Goal: Transaction & Acquisition: Purchase product/service

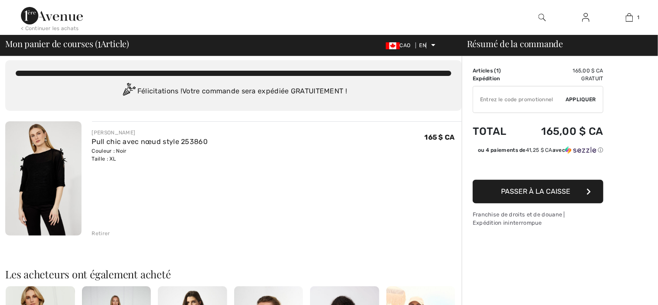
click at [101, 235] on font "Retirer" at bounding box center [101, 233] width 18 height 6
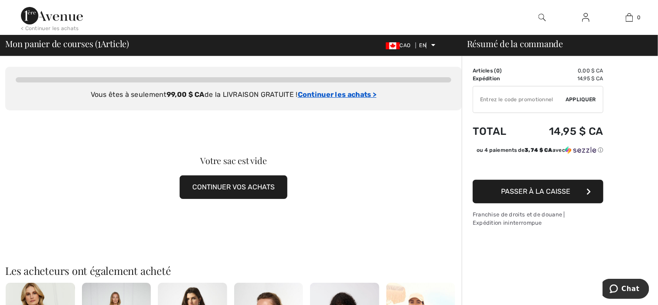
click at [369, 94] on font "Continuer les achats >" at bounding box center [337, 94] width 79 height 8
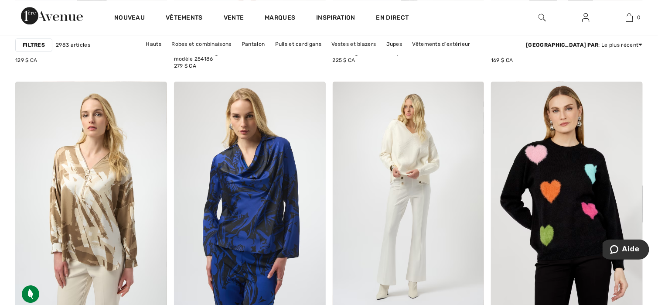
scroll to position [831, 0]
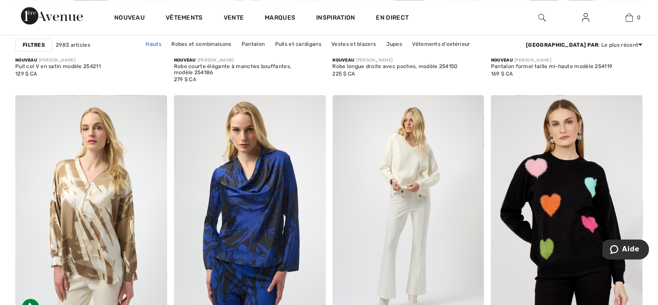
click at [162, 44] on font "Hauts" at bounding box center [154, 44] width 16 height 6
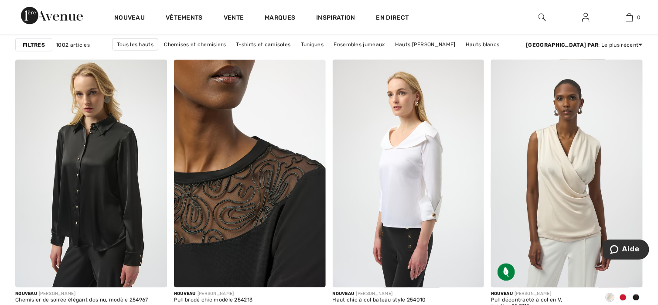
scroll to position [3094, 0]
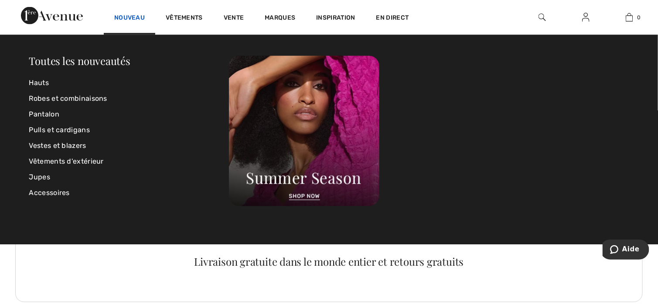
click at [130, 20] on font "Nouveau" at bounding box center [129, 17] width 31 height 7
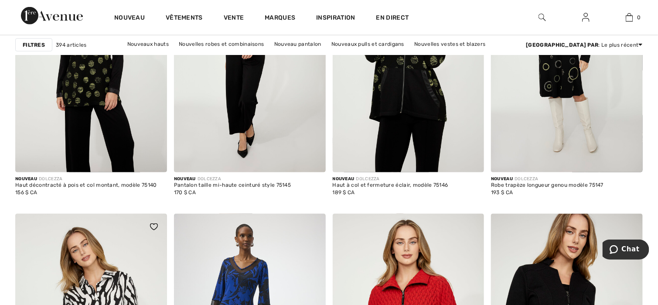
scroll to position [2786, 0]
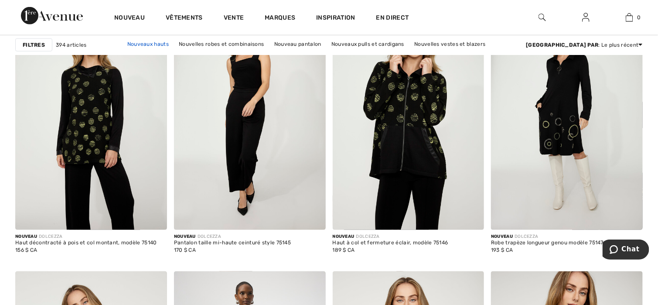
click at [165, 46] on font "Nouveaux hauts" at bounding box center [147, 44] width 41 height 6
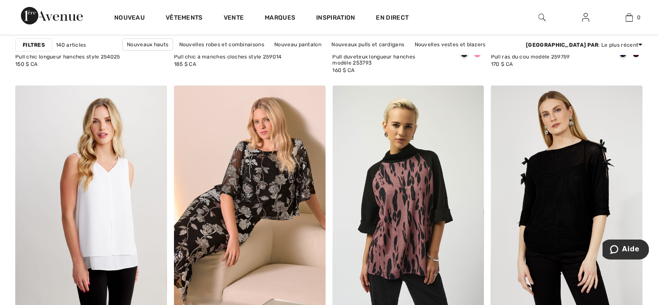
scroll to position [3878, 0]
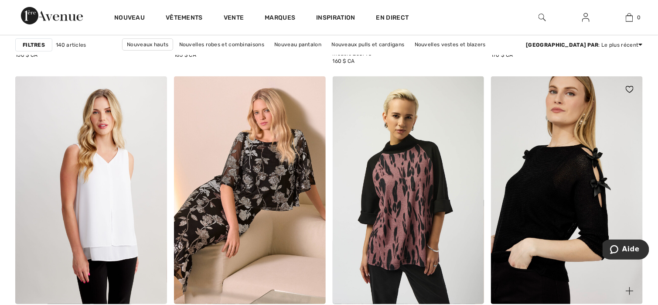
click at [557, 205] on img at bounding box center [567, 189] width 152 height 227
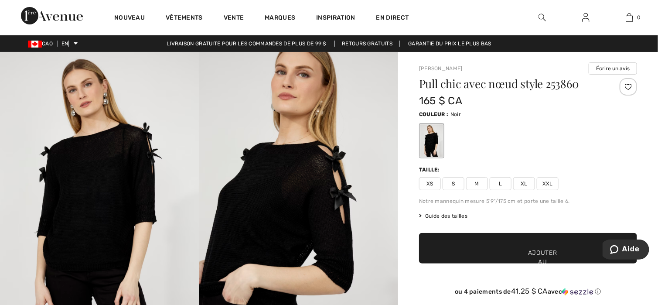
click at [451, 216] on font "Guide des tailles" at bounding box center [446, 216] width 42 height 6
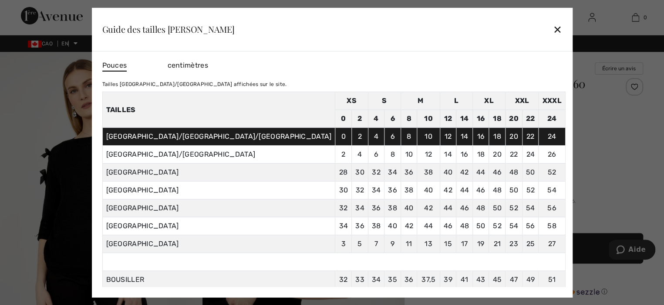
click at [553, 27] on font "✕" at bounding box center [557, 30] width 9 height 13
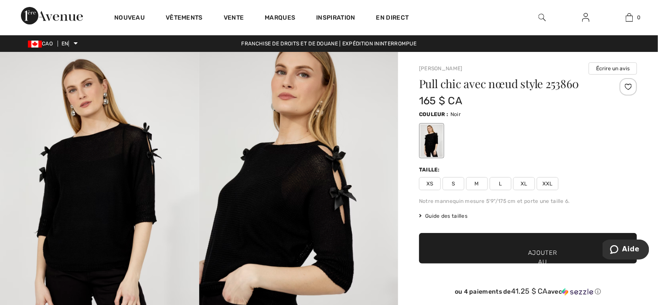
click at [528, 183] on span "XL" at bounding box center [524, 183] width 22 height 13
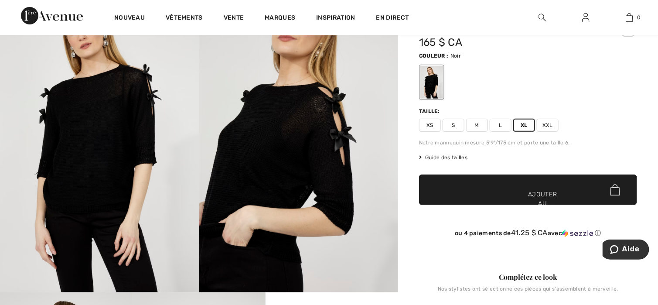
scroll to position [87, 0]
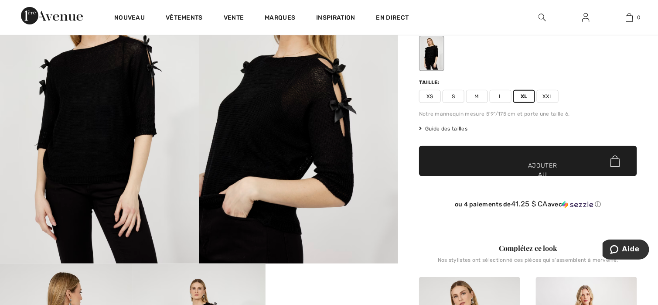
click at [529, 159] on span "✔ Ajouté au panier Ajouter au panier" at bounding box center [528, 161] width 218 height 31
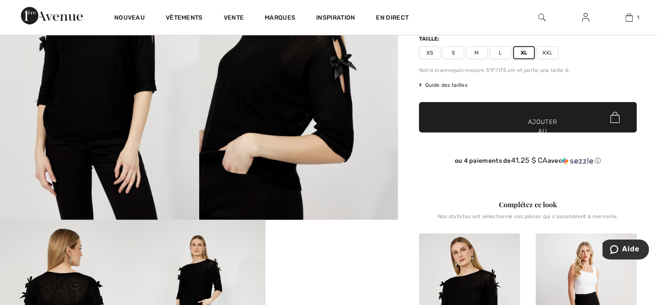
scroll to position [0, 0]
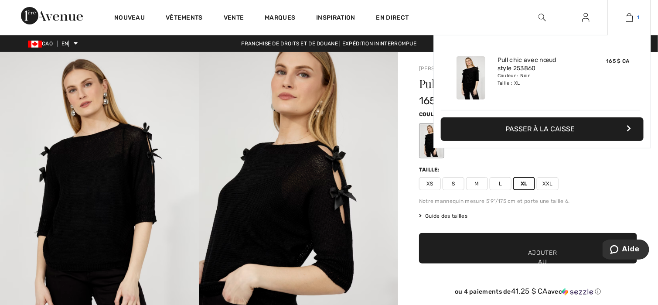
click at [627, 14] on div "1 Ajouté au panier Frank Lyman Pull chic avec nœud style 253860 165 $ CA Couleu…" at bounding box center [629, 17] width 44 height 35
click at [521, 128] on font "Passer à la caisse" at bounding box center [539, 129] width 69 height 8
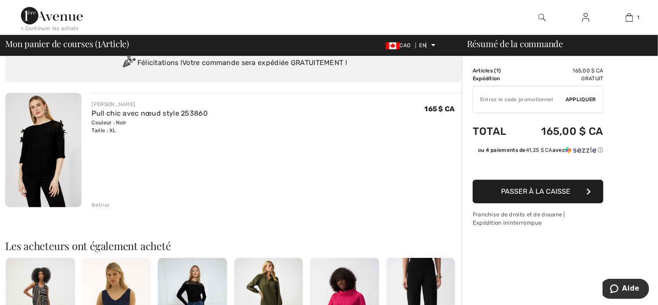
scroll to position [131, 0]
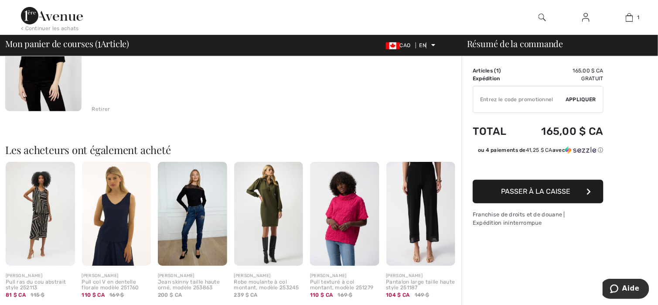
click at [548, 190] on font "Passer à la caisse" at bounding box center [535, 191] width 69 height 8
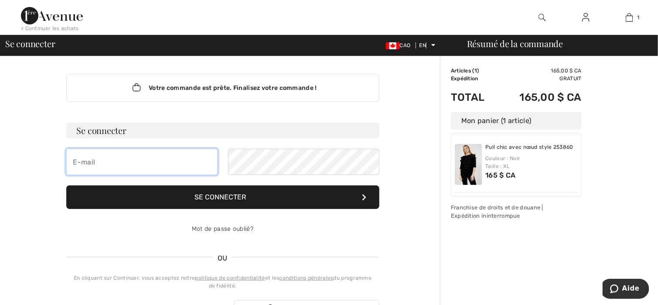
click at [92, 160] on input "email" at bounding box center [141, 162] width 151 height 26
type input "rogersylvie44@hotmail.com"
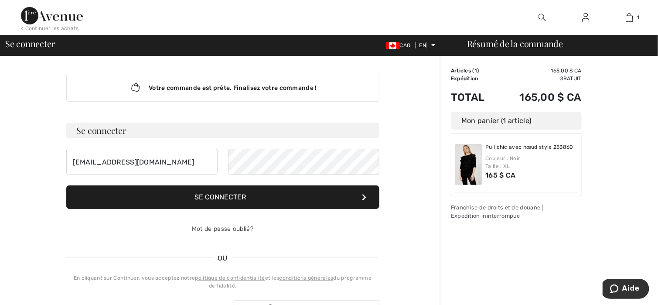
click at [237, 197] on font "Se connecter" at bounding box center [220, 197] width 51 height 8
click at [260, 199] on button "Se connecter" at bounding box center [222, 197] width 313 height 24
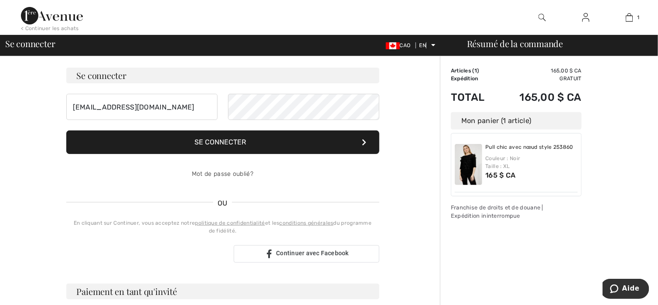
scroll to position [131, 0]
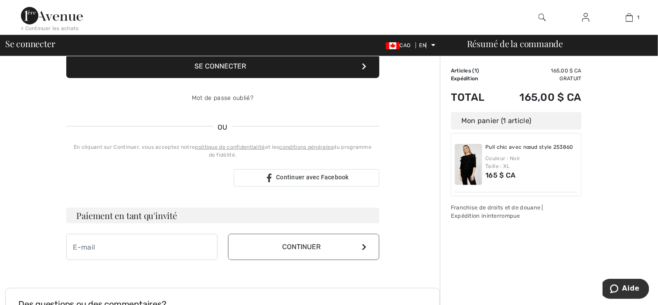
click at [310, 246] on font "Continuer" at bounding box center [301, 246] width 38 height 8
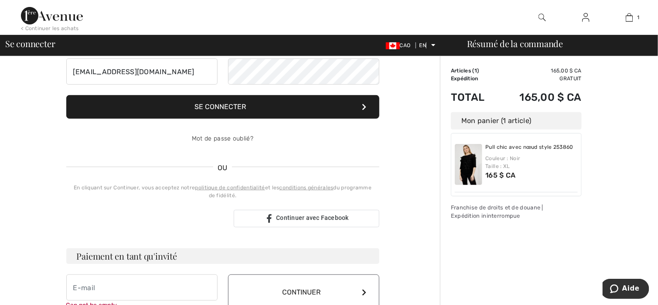
scroll to position [57, 0]
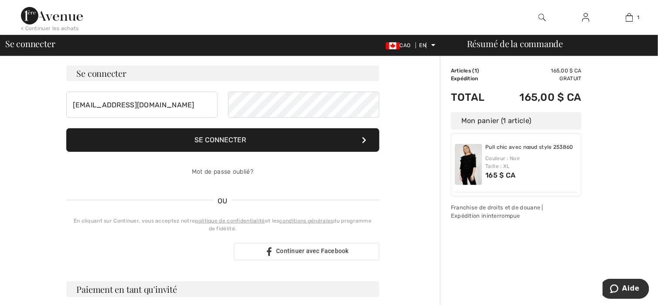
click at [216, 130] on button "Se connecter" at bounding box center [222, 140] width 313 height 24
click at [220, 138] on font "Se connecter" at bounding box center [220, 140] width 51 height 8
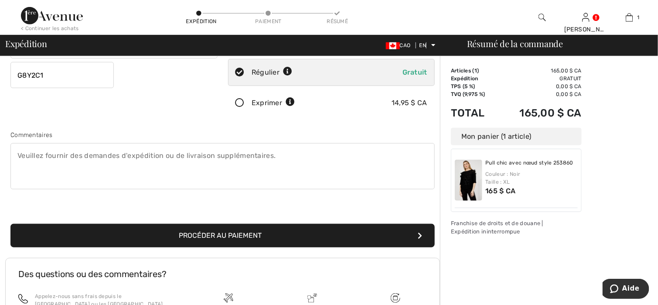
scroll to position [218, 0]
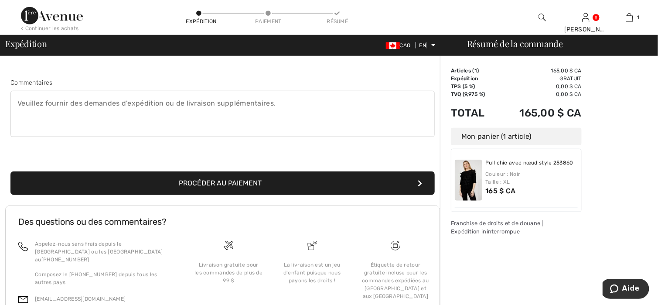
click at [19, 111] on textarea at bounding box center [222, 114] width 424 height 46
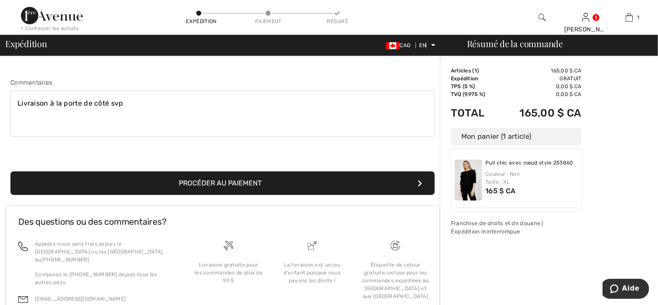
scroll to position [261, 0]
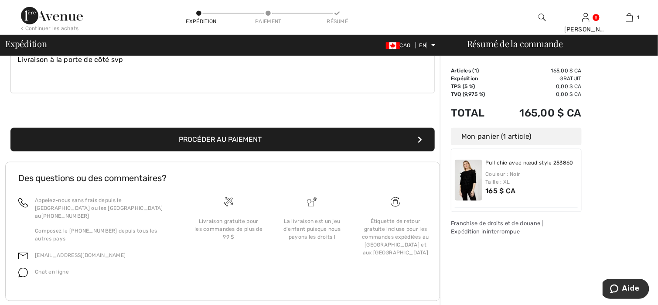
type textarea "Livraison à la porte de côté svp"
click at [200, 137] on font "Procéder au paiement" at bounding box center [220, 139] width 83 height 8
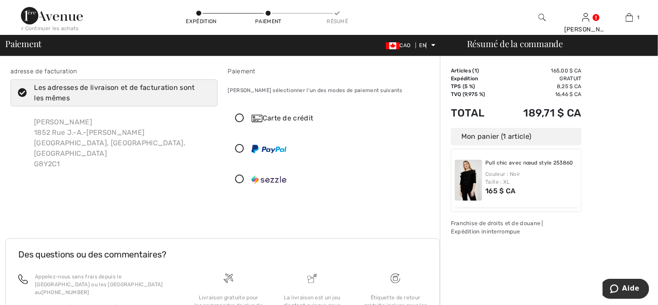
click at [237, 120] on icon at bounding box center [239, 118] width 23 height 9
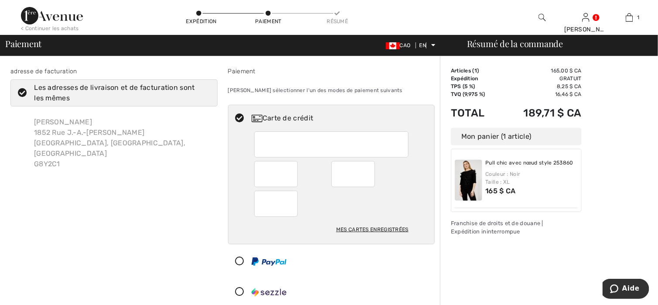
click at [257, 143] on div at bounding box center [331, 144] width 154 height 26
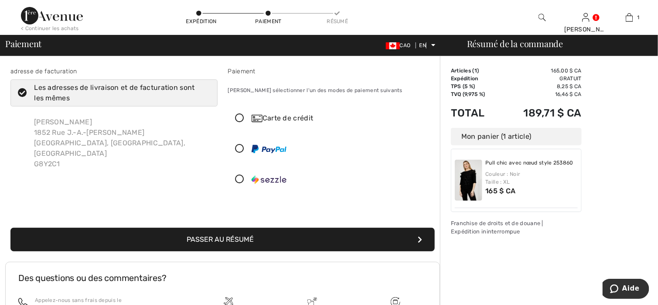
click at [243, 114] on icon at bounding box center [239, 118] width 23 height 9
radio input "true"
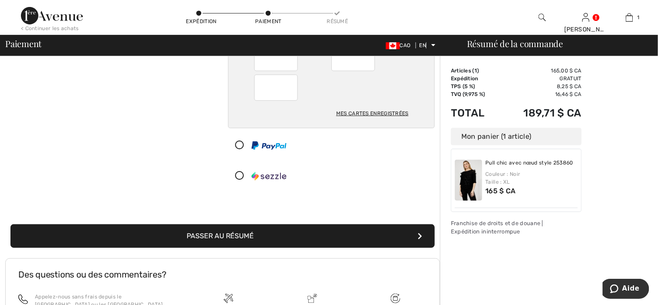
scroll to position [131, 0]
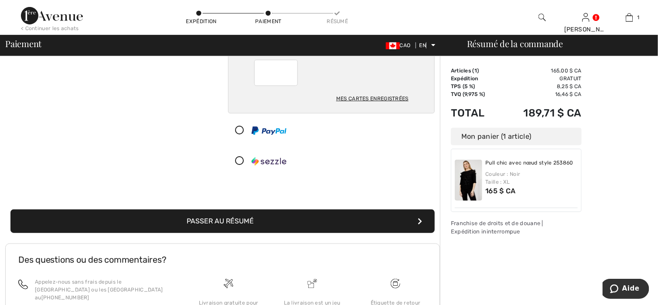
click at [256, 216] on button "Passer au résumé" at bounding box center [222, 221] width 424 height 24
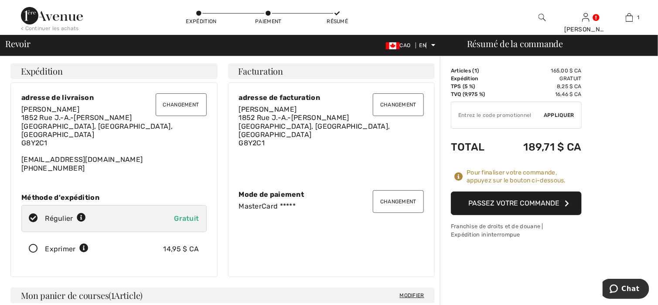
click at [536, 204] on font "Passez votre commande" at bounding box center [513, 203] width 91 height 8
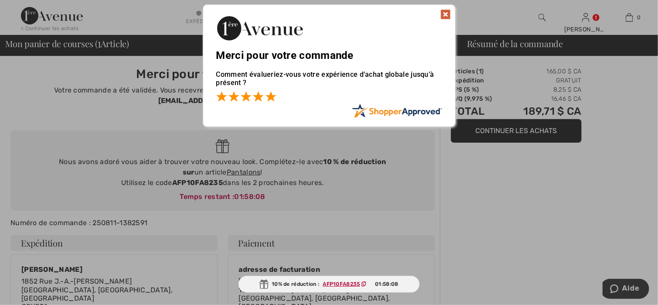
click at [271, 94] on span at bounding box center [270, 96] width 10 height 10
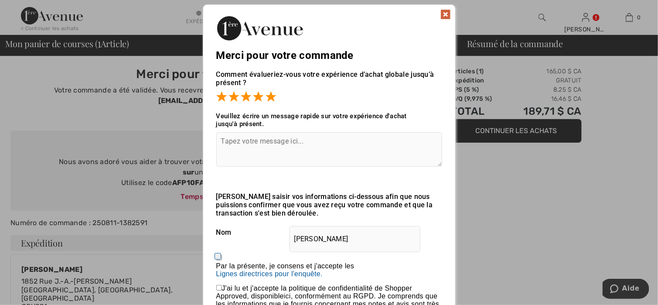
click at [446, 11] on img at bounding box center [445, 14] width 10 height 10
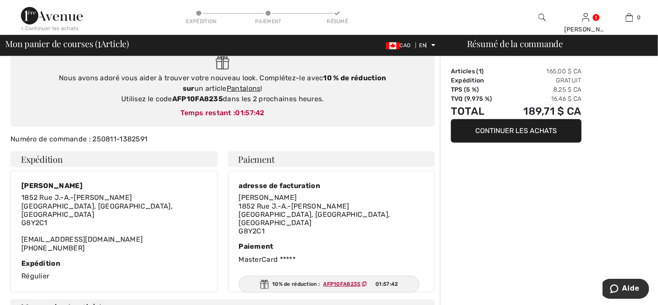
scroll to position [87, 0]
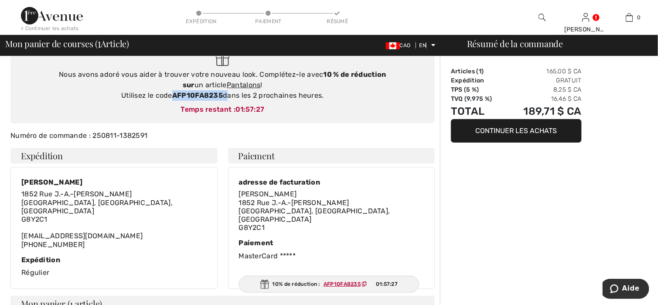
drag, startPoint x: 224, startPoint y: 95, endPoint x: 173, endPoint y: 96, distance: 51.0
click at [173, 96] on div "Nous avons adoré vous aider à trouver votre nouveau look. Complétez-le avec 10 …" at bounding box center [222, 84] width 407 height 31
copy div "AFP10FA8235"
click at [194, 105] on font "Temps restant :" at bounding box center [207, 109] width 55 height 8
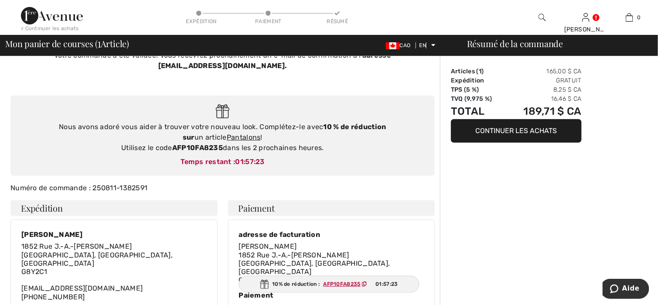
scroll to position [0, 0]
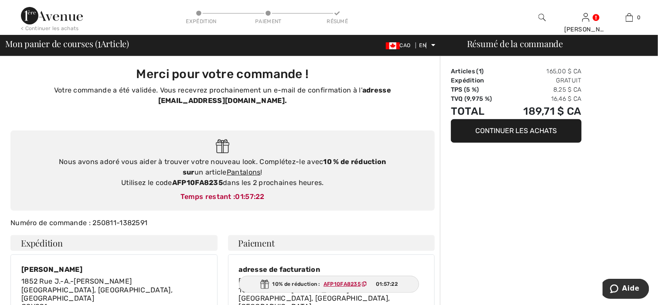
click at [483, 130] on font "Continuer les achats" at bounding box center [515, 130] width 81 height 8
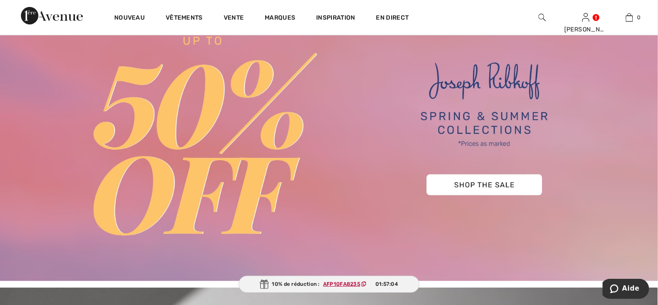
scroll to position [87, 0]
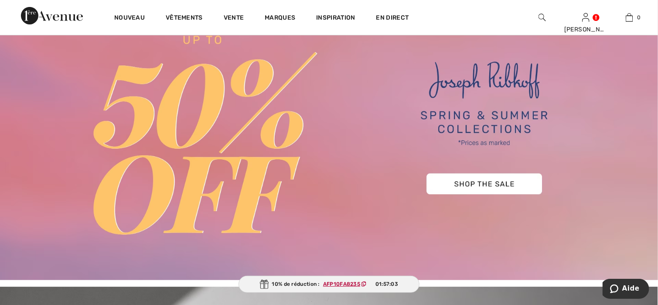
drag, startPoint x: 467, startPoint y: 184, endPoint x: 427, endPoint y: 170, distance: 42.4
click at [466, 183] on img at bounding box center [329, 122] width 658 height 315
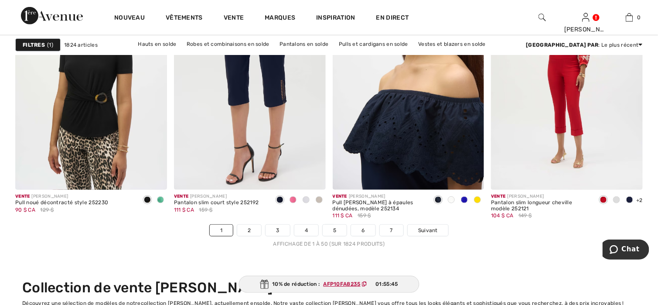
scroll to position [4139, 0]
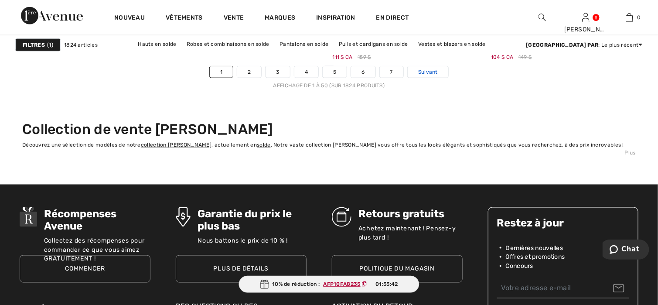
click at [418, 72] on font "Suivant" at bounding box center [428, 72] width 20 height 6
click at [255, 68] on link "2" at bounding box center [249, 71] width 24 height 11
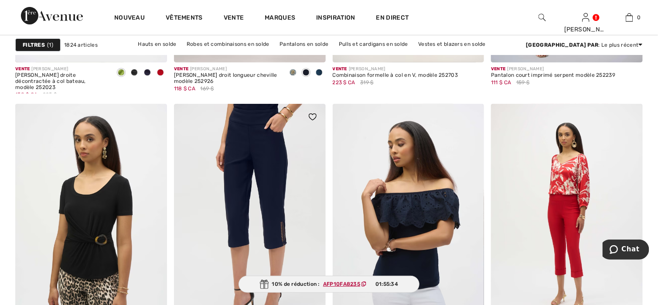
scroll to position [3834, 0]
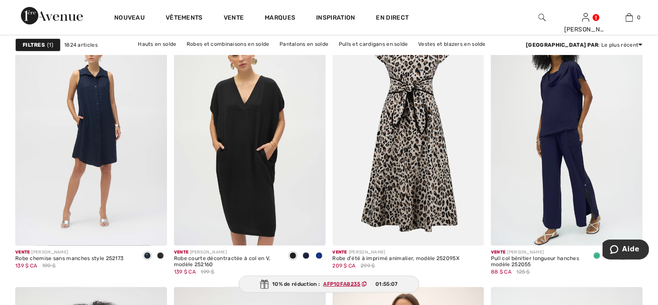
scroll to position [1307, 0]
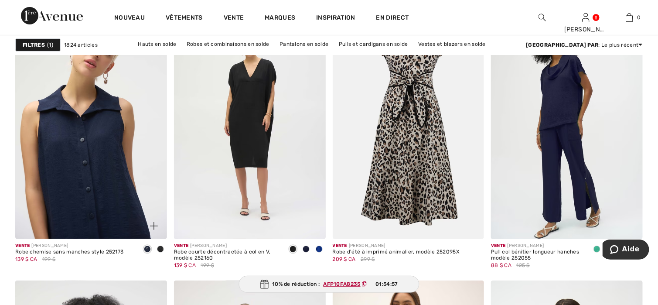
click at [125, 151] on img at bounding box center [91, 125] width 152 height 227
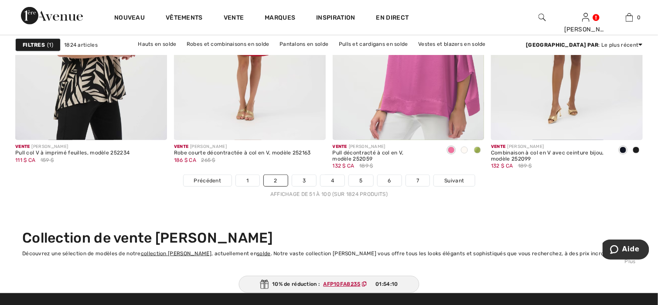
scroll to position [4139, 0]
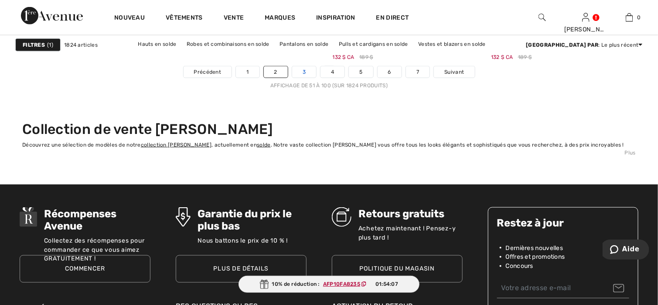
click at [302, 75] on link "3" at bounding box center [304, 71] width 24 height 11
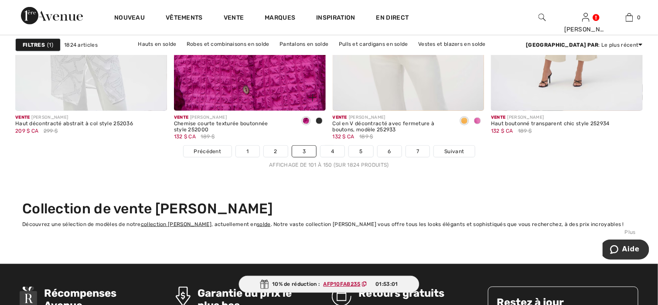
scroll to position [4093, 0]
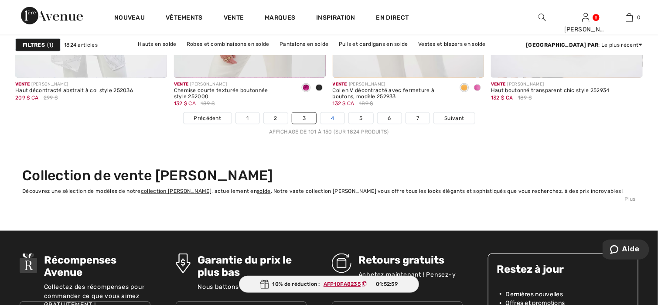
click at [329, 115] on link "4" at bounding box center [332, 117] width 24 height 11
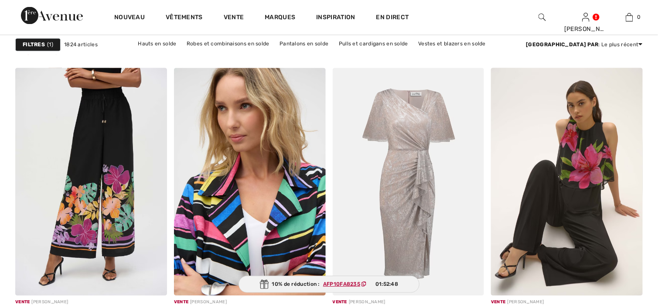
checkbox input "true"
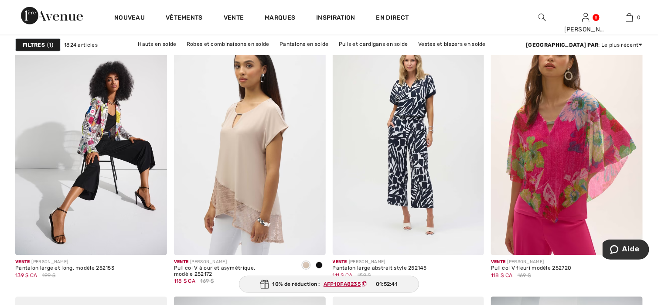
scroll to position [1569, 0]
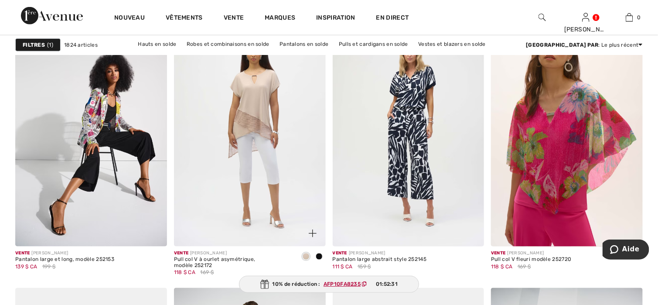
click at [243, 132] on img at bounding box center [250, 132] width 152 height 227
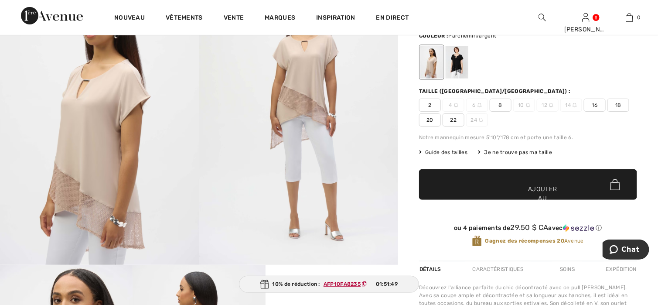
scroll to position [44, 0]
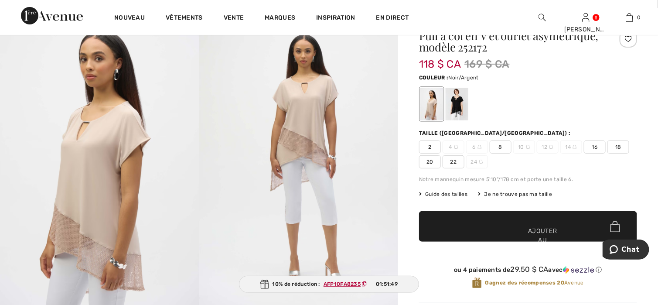
click at [457, 107] on div at bounding box center [456, 104] width 23 height 33
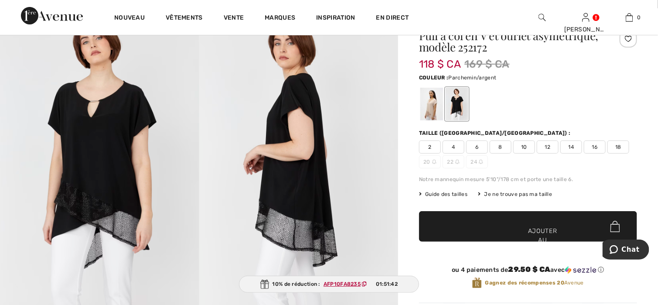
click at [432, 103] on div at bounding box center [431, 104] width 23 height 33
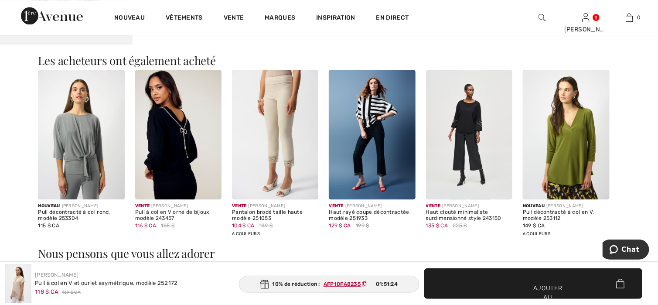
scroll to position [697, 0]
